Goal: Task Accomplishment & Management: Complete application form

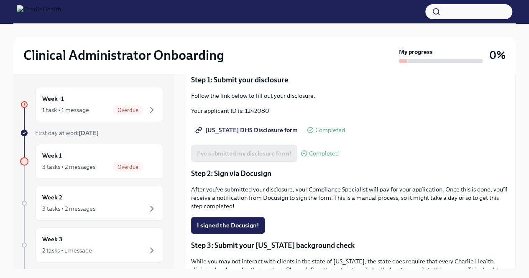
scroll to position [84, 0]
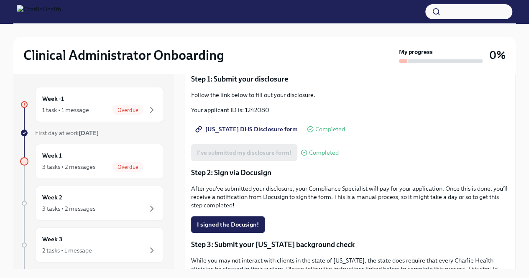
click at [268, 128] on span "[US_STATE] DHS Disclosure form" at bounding box center [247, 129] width 101 height 8
click at [230, 221] on span "I signed the Docusign!" at bounding box center [228, 224] width 62 height 8
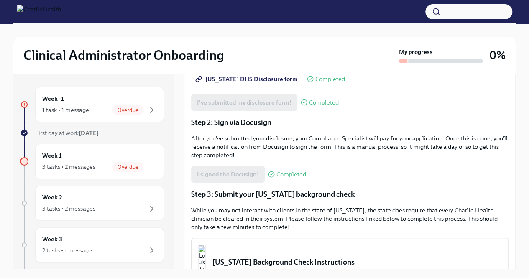
scroll to position [120, 0]
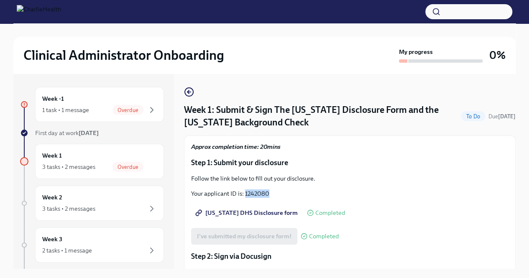
drag, startPoint x: 270, startPoint y: 193, endPoint x: 246, endPoint y: 193, distance: 24.7
click at [246, 193] on p "Your applicant ID is: 1242080" at bounding box center [349, 193] width 317 height 8
copy p "1242080"
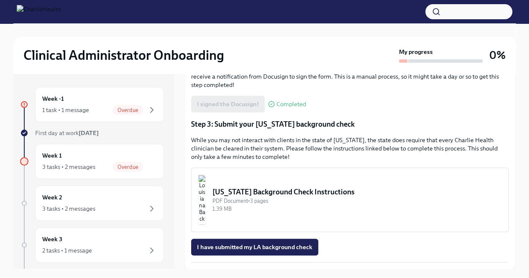
scroll to position [14, 0]
